Goal: Transaction & Acquisition: Purchase product/service

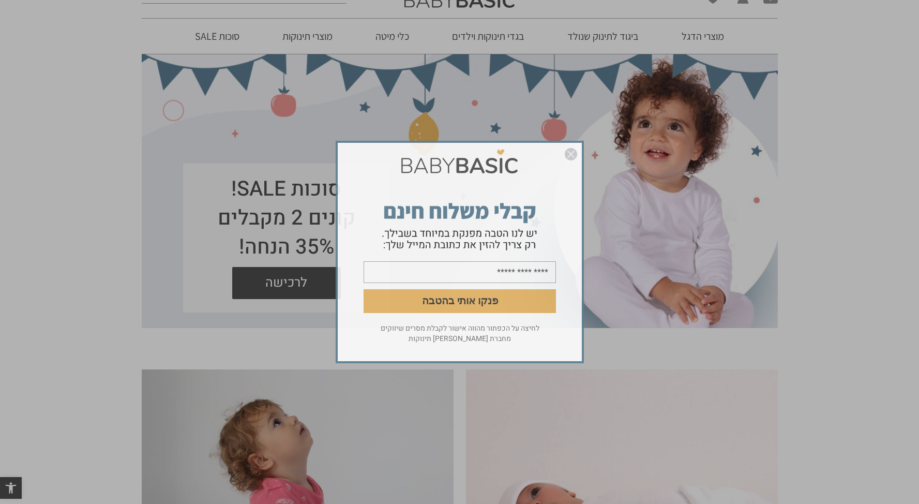
click at [571, 156] on img "סגור" at bounding box center [571, 154] width 12 height 12
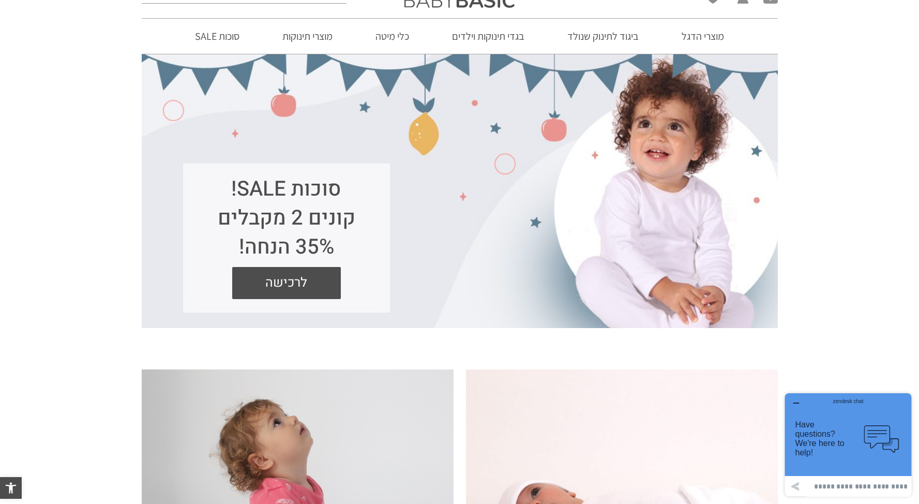
click at [801, 402] on div "zendesk chat" at bounding box center [848, 400] width 101 height 10
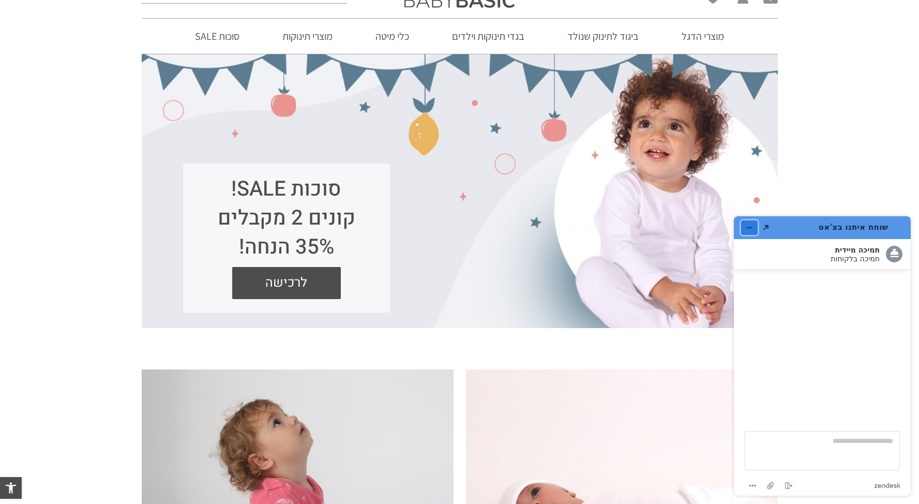
click at [744, 228] on button "מזער את היישומון" at bounding box center [749, 227] width 17 height 14
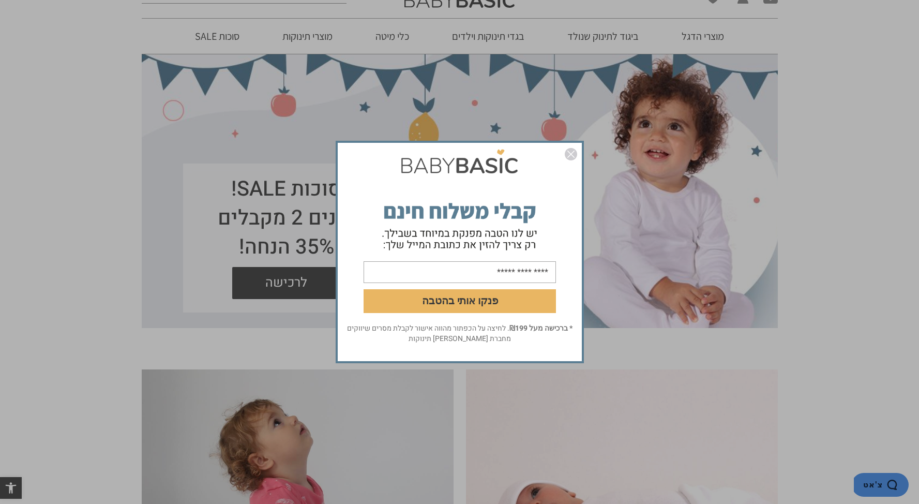
click at [568, 155] on img "סגור" at bounding box center [571, 154] width 12 height 12
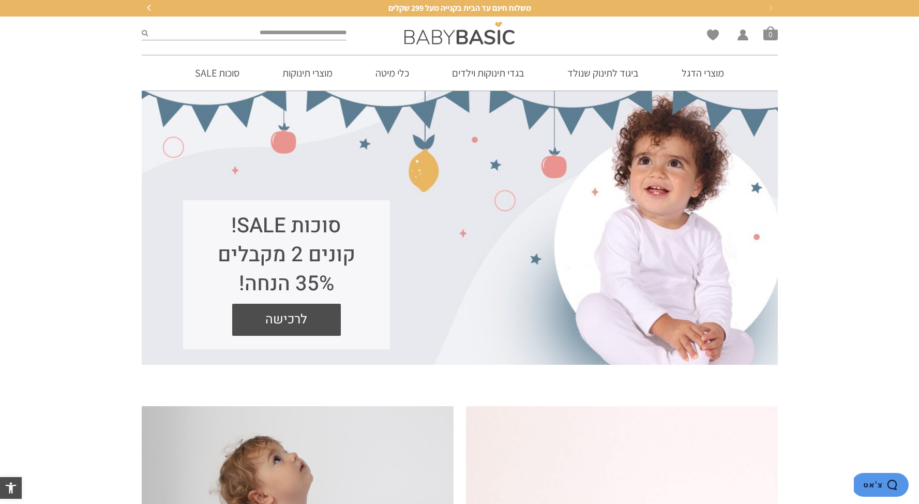
drag, startPoint x: 346, startPoint y: 218, endPoint x: 226, endPoint y: 292, distance: 140.3
click at [226, 292] on h1 "סוכות SALE! קונים 2 מקבלים 35% הנחה!" at bounding box center [287, 255] width 166 height 87
click at [232, 278] on h1 "סוכות SALE! קונים 2 מקבלים 35% הנחה!" at bounding box center [287, 255] width 166 height 87
drag, startPoint x: 219, startPoint y: 285, endPoint x: 368, endPoint y: 227, distance: 159.7
click at [368, 227] on h1 "סוכות SALE! קונים 2 מקבלים 35% הנחה!" at bounding box center [287, 255] width 166 height 87
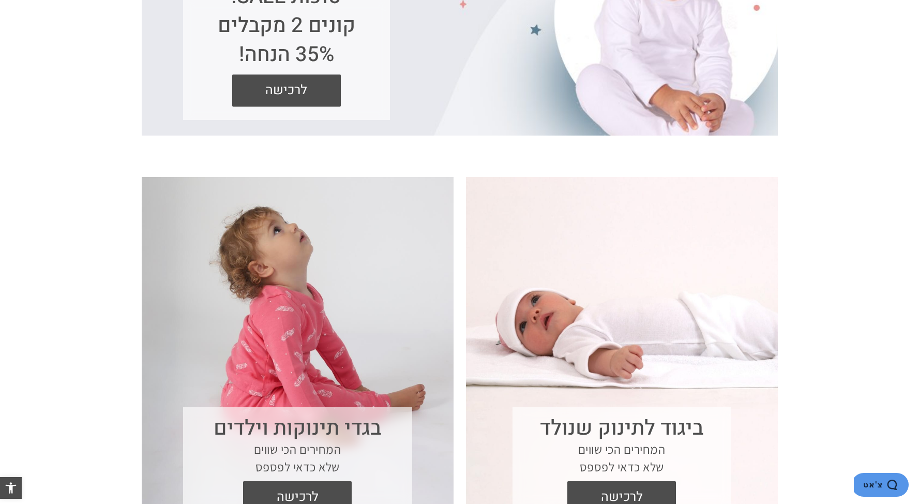
scroll to position [267, 0]
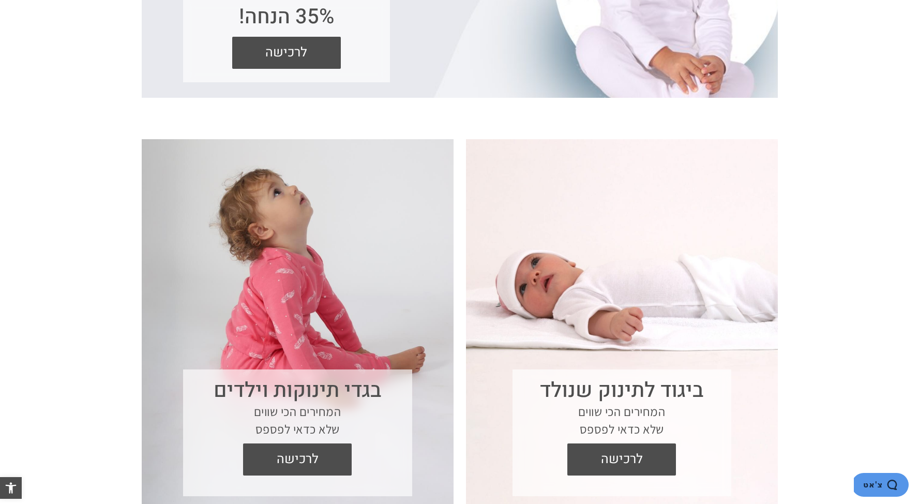
click at [337, 326] on section "בגדי תינוקות וילדים המחירים הכי שווים שלא כדאי לפספס לרכישה" at bounding box center [298, 327] width 312 height 377
click at [326, 464] on span "לרכישה" at bounding box center [297, 459] width 93 height 32
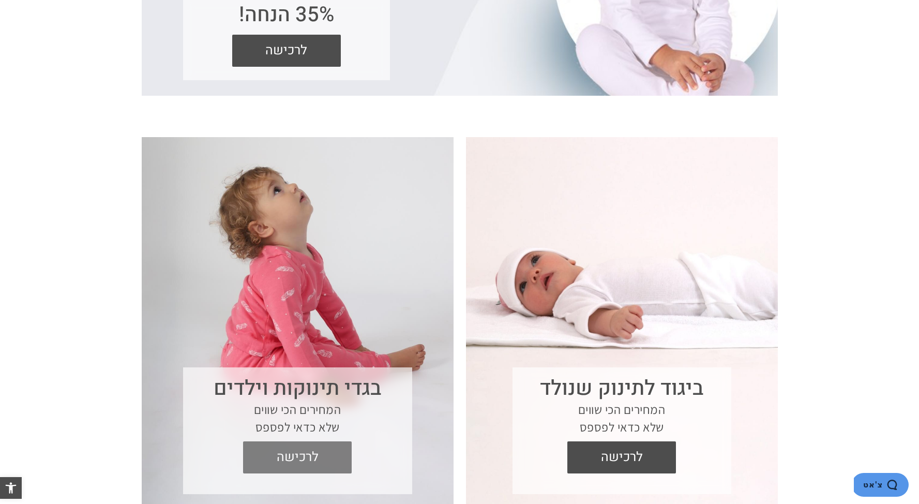
scroll to position [269, 0]
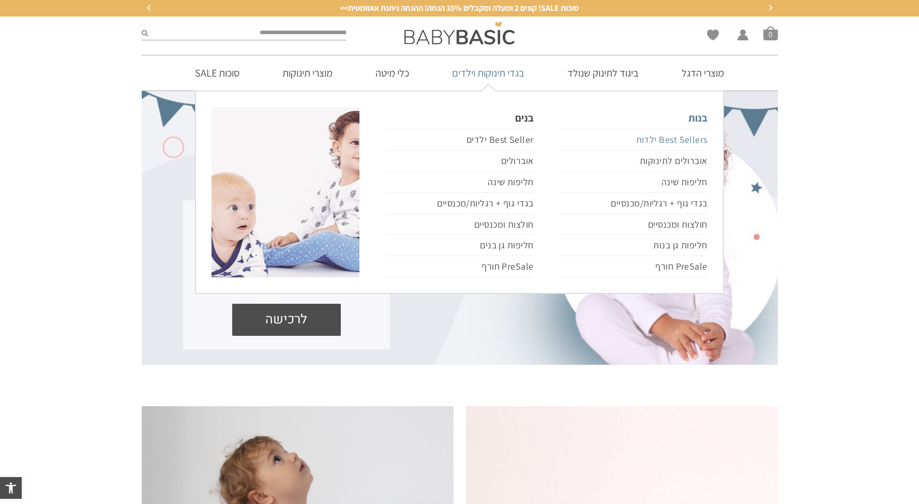
click at [687, 142] on link "Best Sellers ילדות" at bounding box center [634, 140] width 148 height 22
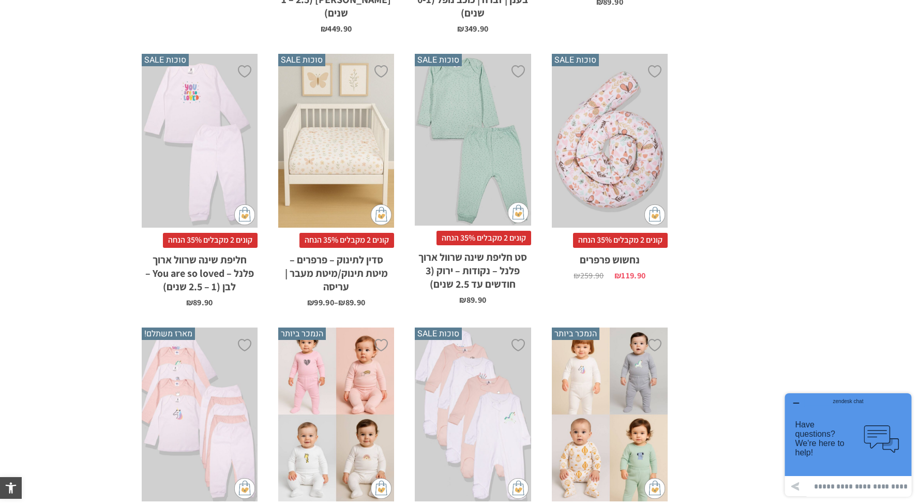
scroll to position [1325, 0]
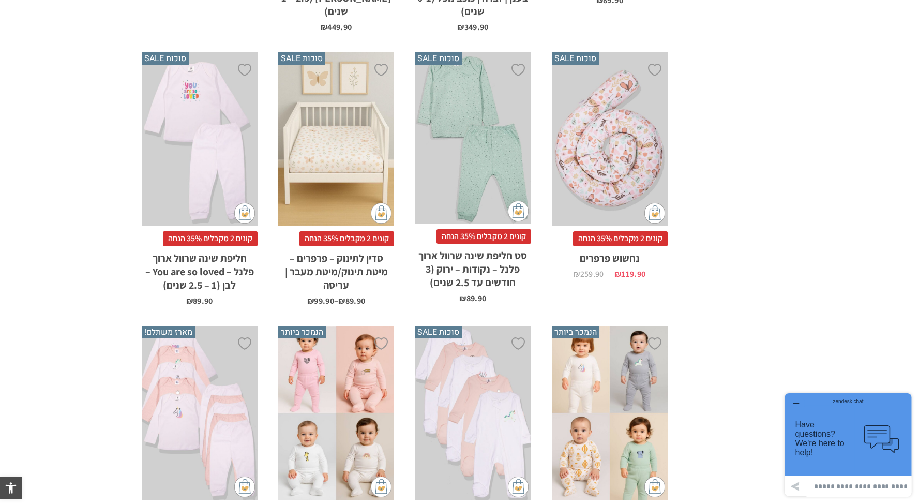
click at [339, 389] on div "x בחירת מידה 0-3m 3-6m 6-12m 12-18m 18-24m 24-30m" at bounding box center [336, 413] width 116 height 174
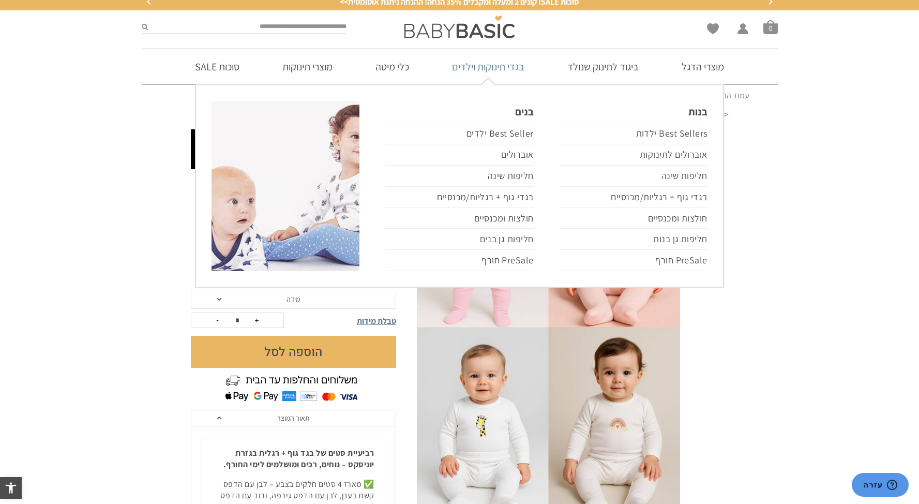
click at [500, 73] on link "בגדי תינוקות וילדים" at bounding box center [488, 66] width 103 height 35
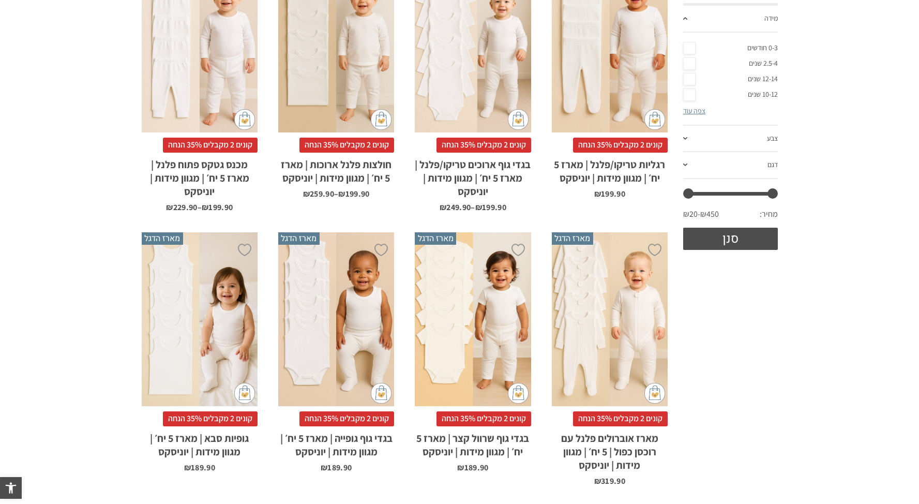
click at [540, 350] on li "הוספה ל-Wishlist מארז הדגל x בחירת מידה 0-3m 3-6m 6-12m 12-18m 18-24m 24-30m קו…" at bounding box center [473, 359] width 137 height 274
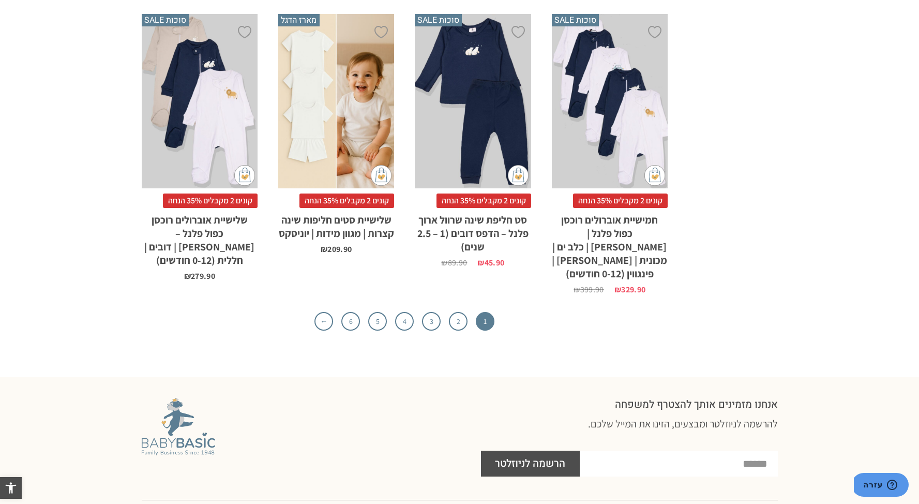
scroll to position [3566, 0]
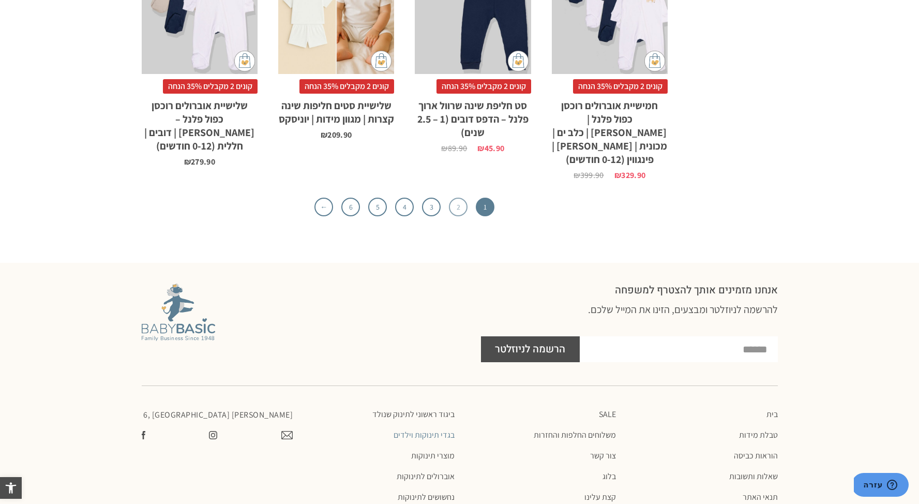
click at [454, 198] on link "2" at bounding box center [458, 207] width 19 height 19
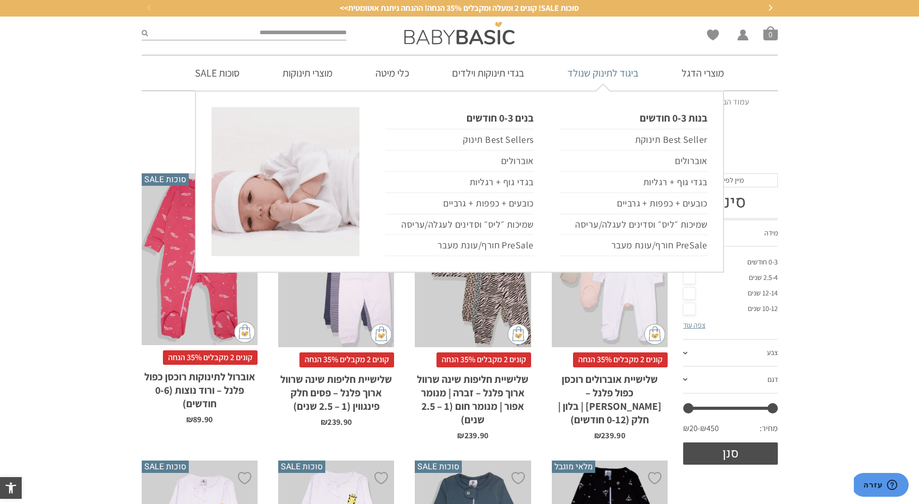
click at [616, 69] on link "ביגוד לתינוק שנולד" at bounding box center [603, 72] width 102 height 35
click at [615, 74] on link "ביגוד לתינוק שנולד" at bounding box center [603, 72] width 102 height 35
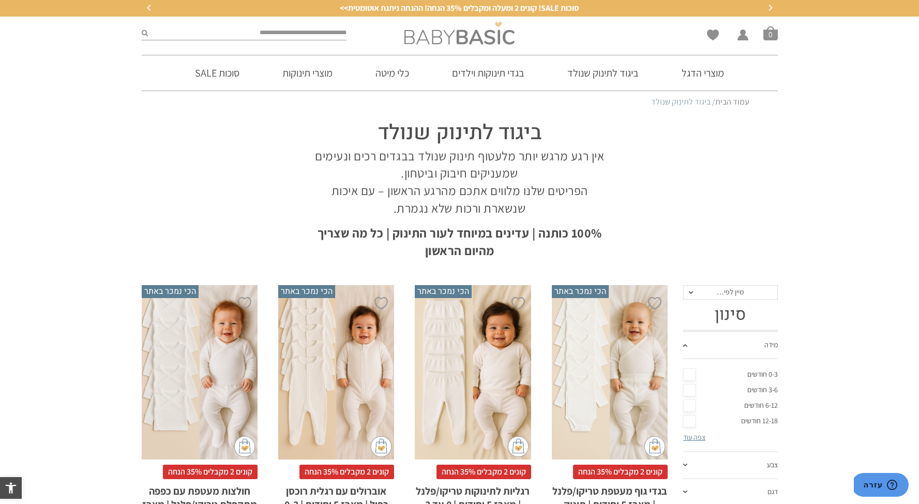
click at [472, 44] on img at bounding box center [460, 33] width 110 height 23
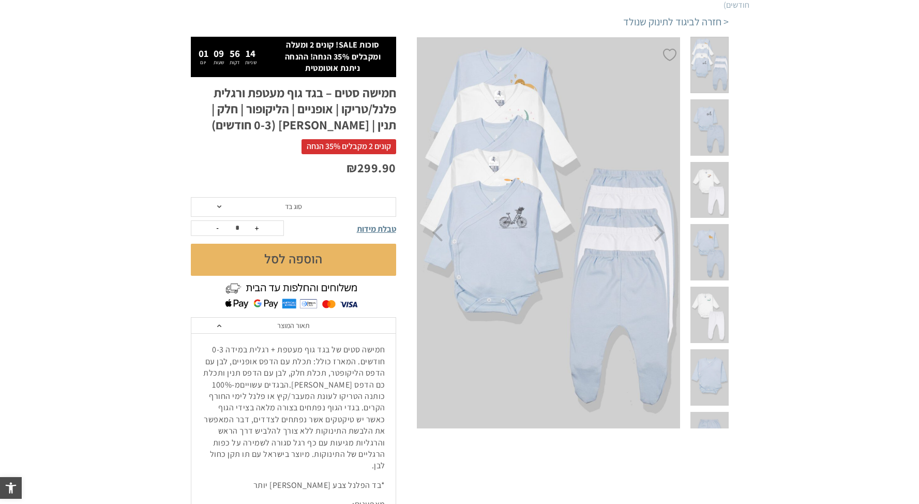
scroll to position [76, 0]
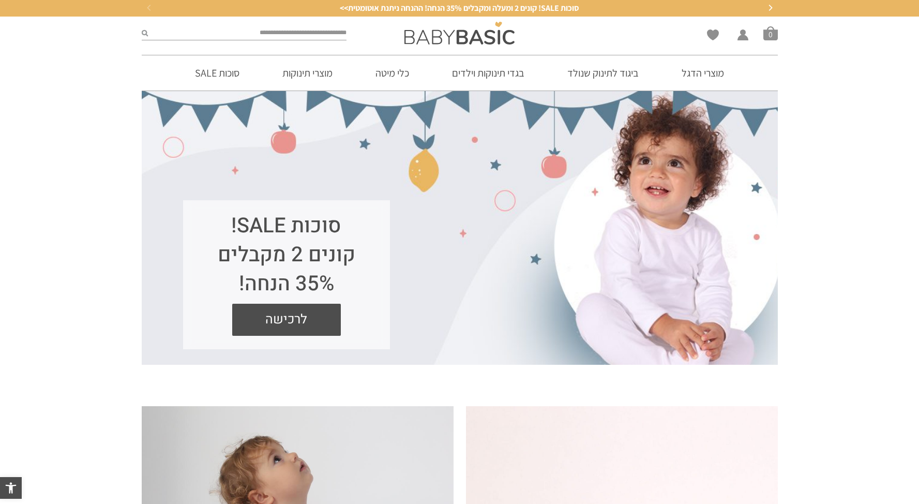
drag, startPoint x: 339, startPoint y: 223, endPoint x: 236, endPoint y: 293, distance: 124.8
click at [236, 293] on h1 "סוכות SALE! קונים 2 מקבלים 35% הנחה!" at bounding box center [287, 255] width 166 height 87
copy h1 "סוכות SALE! קונים 2 מקבלים 35% הנחה!"
